Goal: Information Seeking & Learning: Learn about a topic

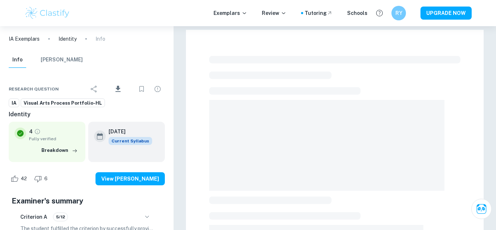
checkbox input "true"
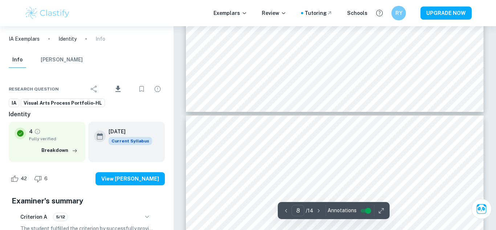
scroll to position [1084, 0]
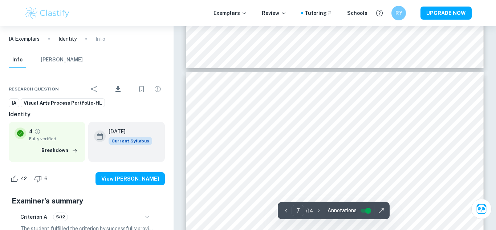
type input "1"
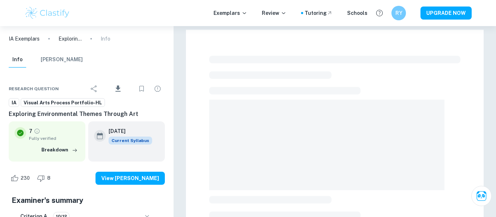
checkbox input "true"
